Goal: Transaction & Acquisition: Purchase product/service

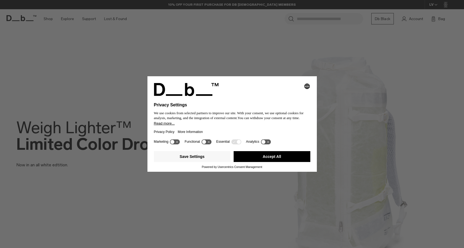
click at [202, 6] on div "Selecting an option will immediately change the language Privacy Settings We us…" at bounding box center [232, 124] width 464 height 248
click at [247, 159] on button "Accept All" at bounding box center [272, 156] width 77 height 11
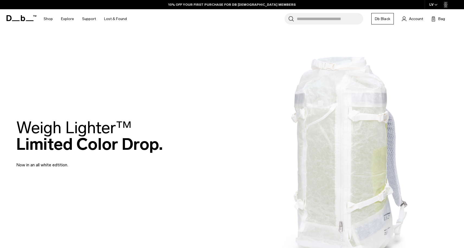
click at [266, 148] on div "Weigh Lighter™  Limited Color Drop. Now in an all white edtition." at bounding box center [232, 143] width 432 height 81
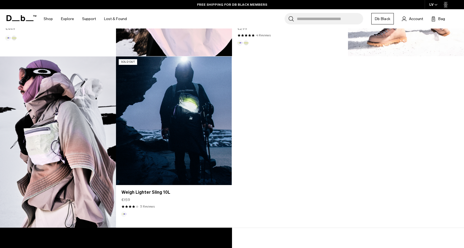
scroll to position [642, 0]
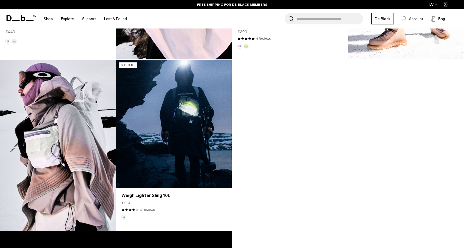
click at [194, 98] on link "Weigh Lighter Sling 10L" at bounding box center [174, 124] width 116 height 129
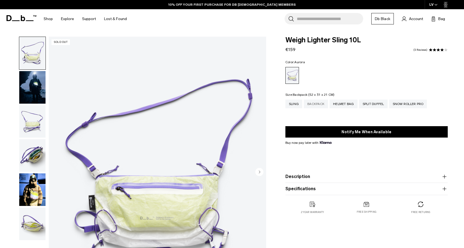
click at [315, 102] on div "Backpack" at bounding box center [316, 104] width 24 height 9
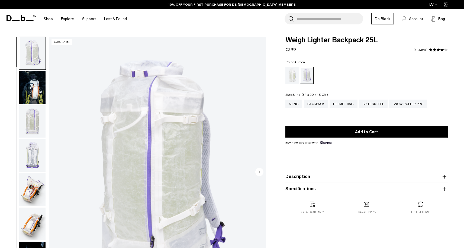
click at [294, 104] on div "Sling" at bounding box center [294, 104] width 17 height 9
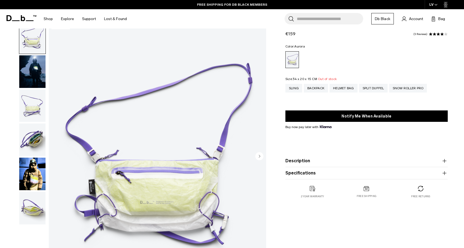
scroll to position [19, 0]
